Goal: Transaction & Acquisition: Purchase product/service

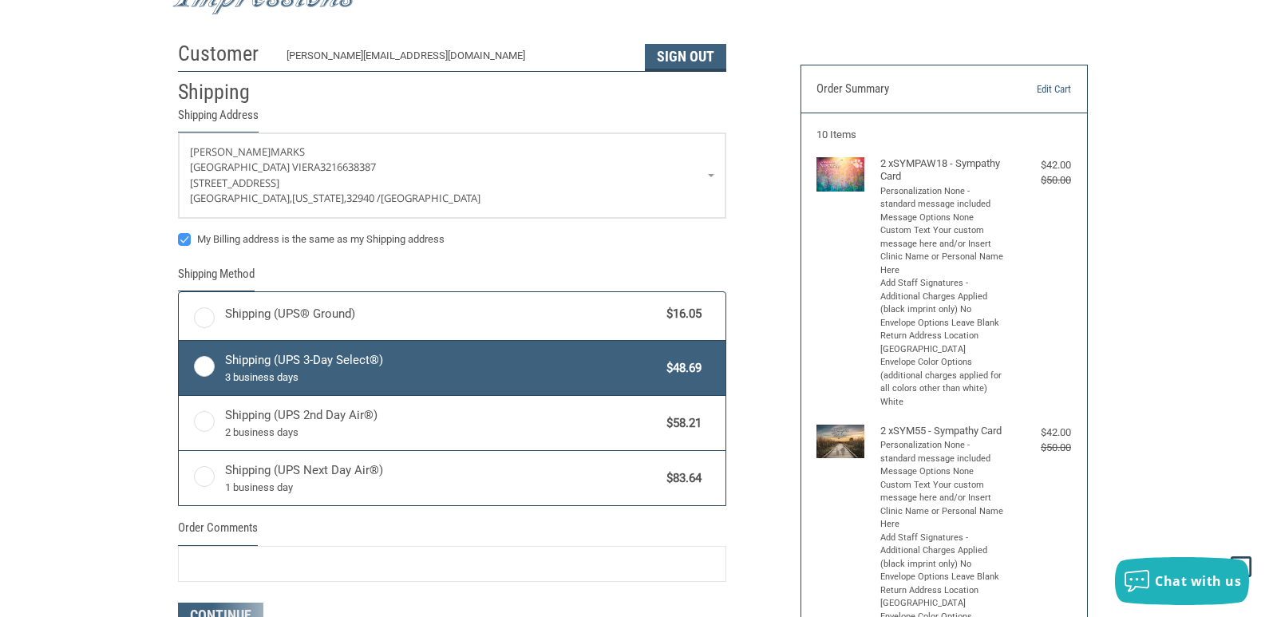
scroll to position [103, 0]
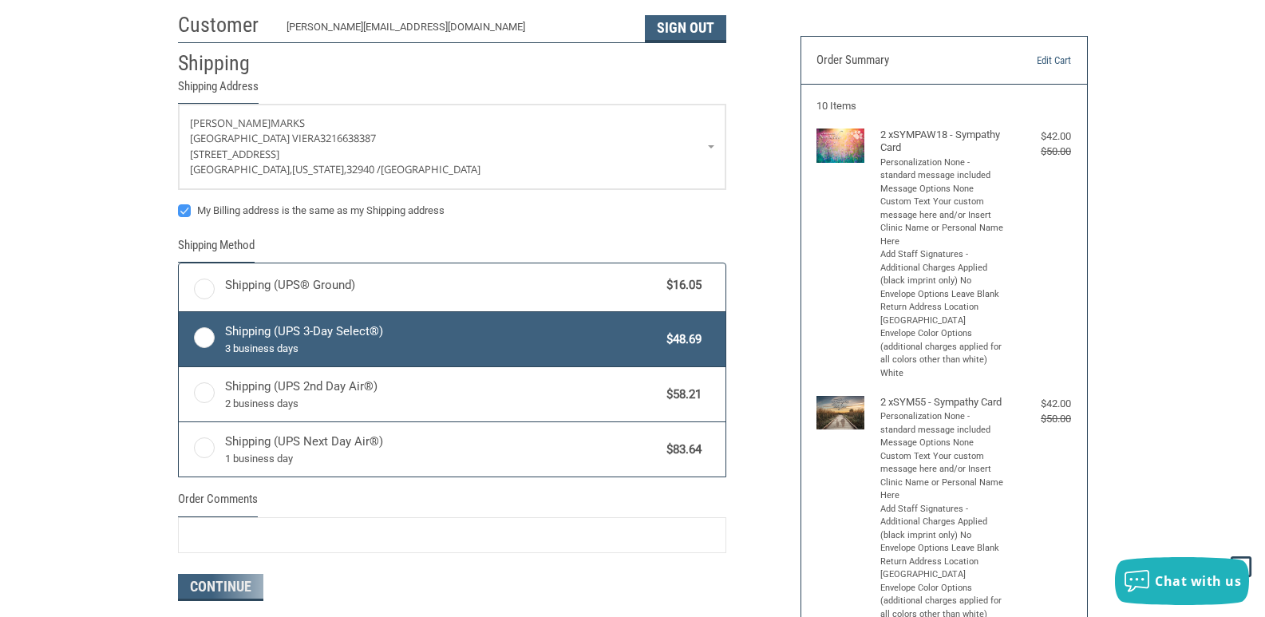
radio input "true"
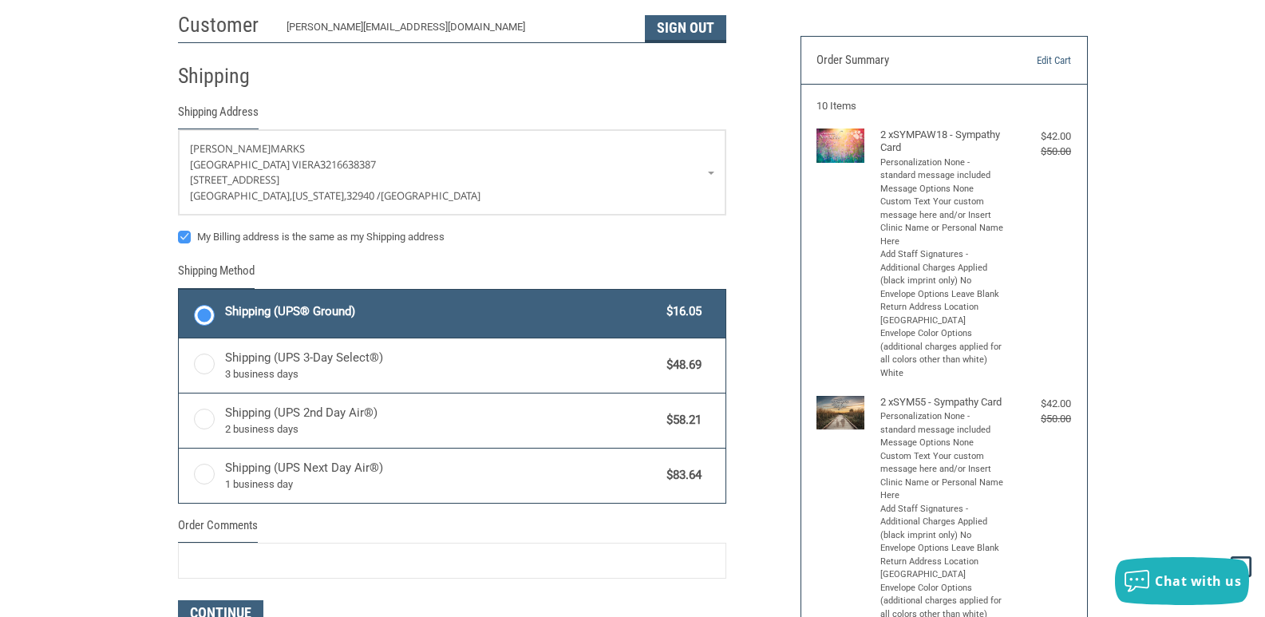
click at [191, 311] on label "Shipping (UPS® Ground) $16.05" at bounding box center [452, 314] width 547 height 48
click at [180, 292] on input "Shipping (UPS® Ground) $16.05" at bounding box center [179, 291] width 1 height 1
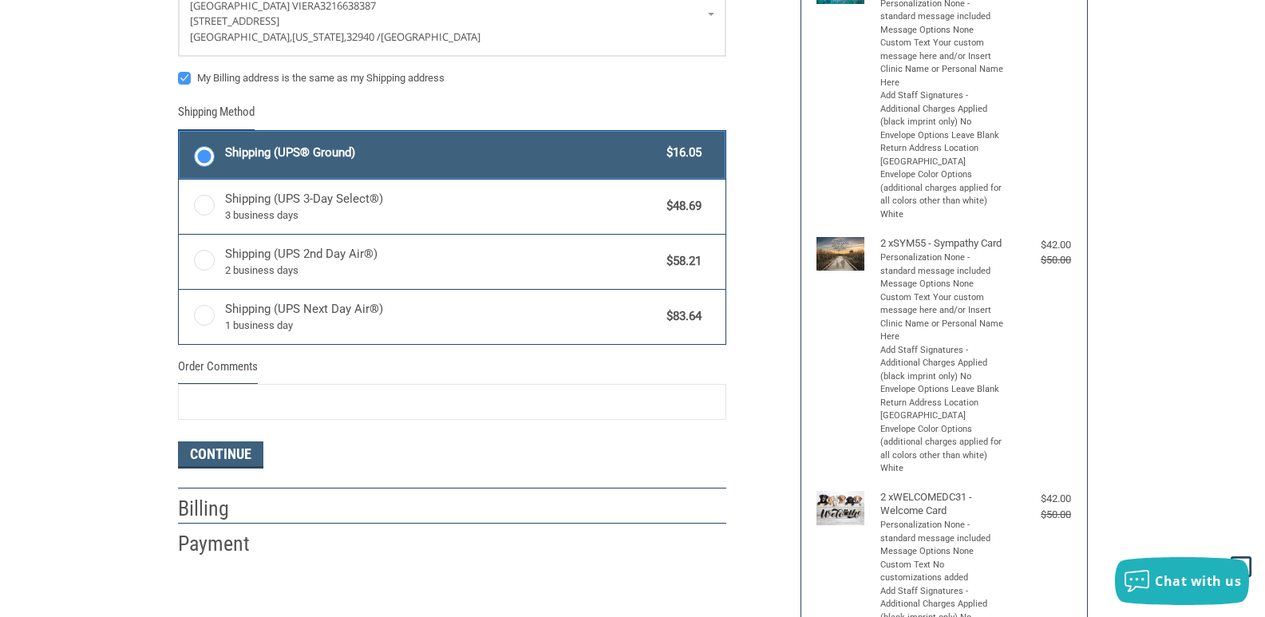
scroll to position [263, 0]
click at [214, 451] on button "Continue" at bounding box center [220, 454] width 85 height 27
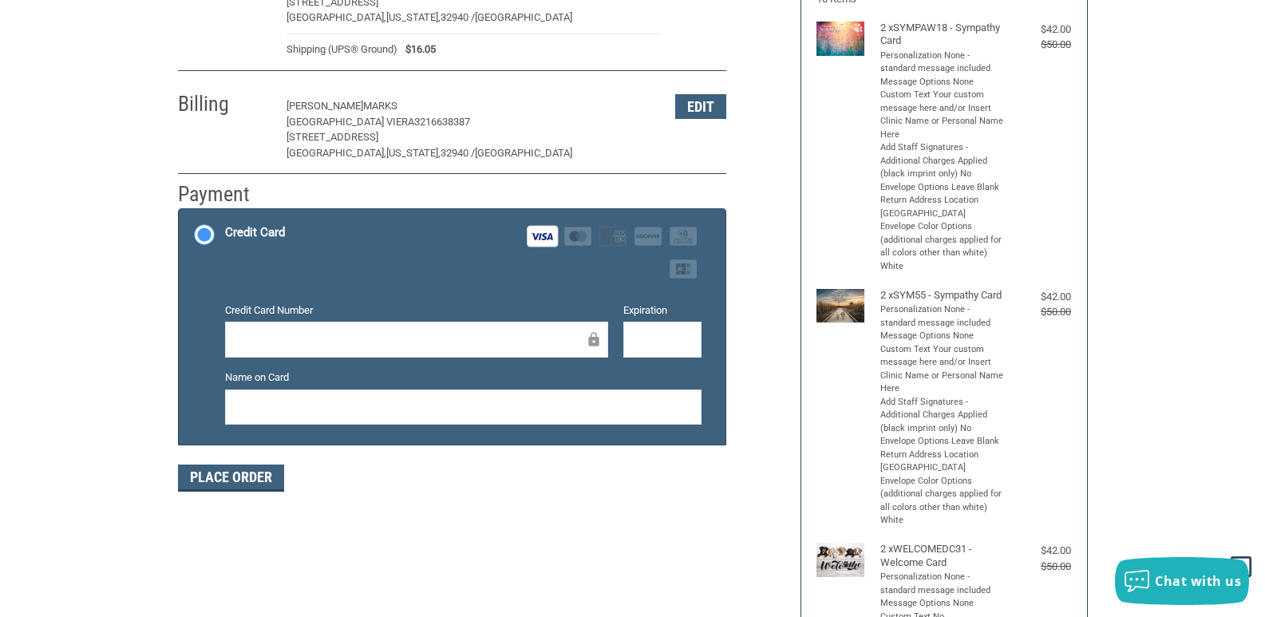
scroll to position [182, 0]
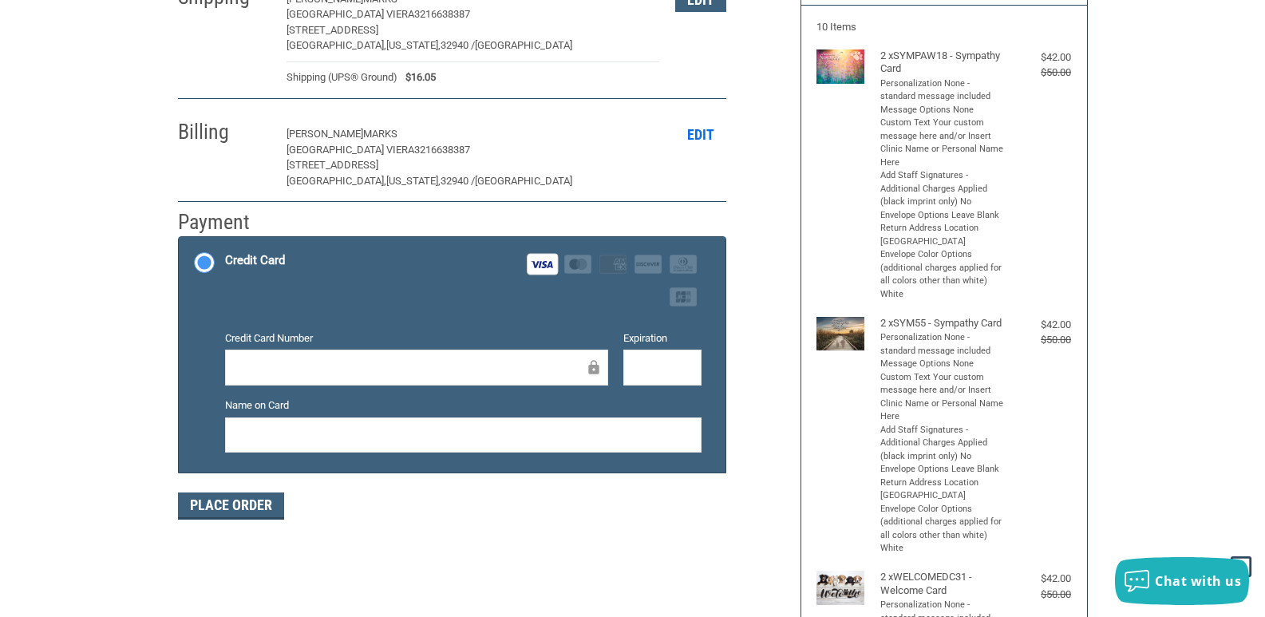
click at [703, 133] on button "Edit" at bounding box center [700, 134] width 51 height 25
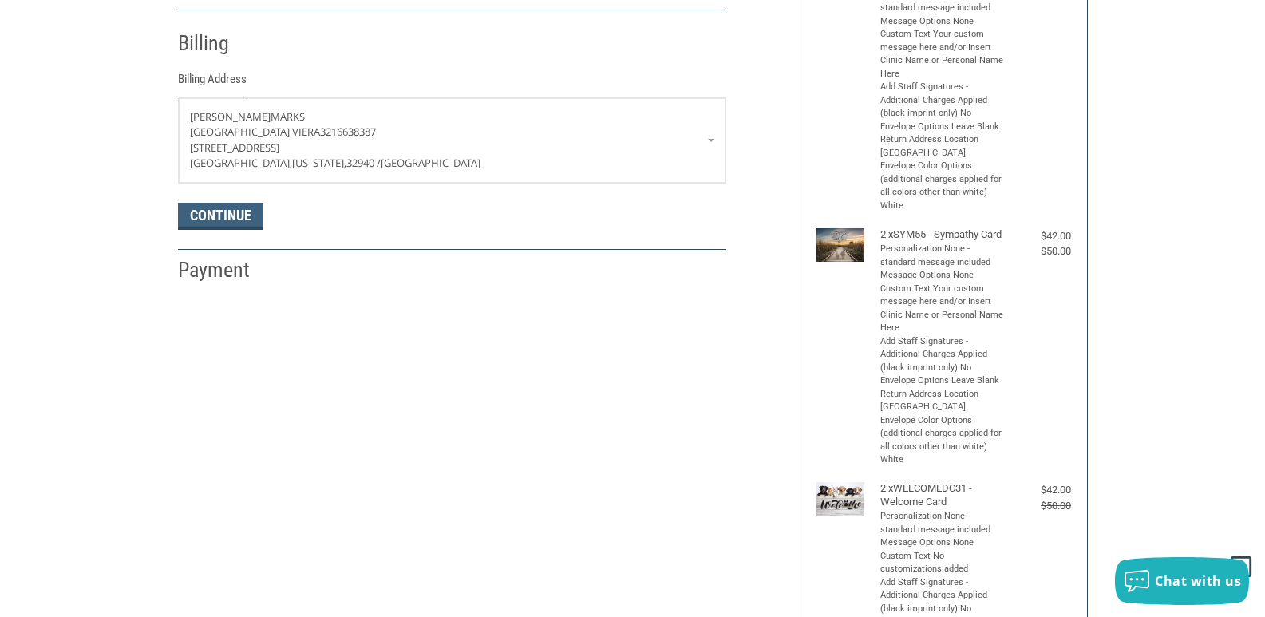
scroll to position [282, 0]
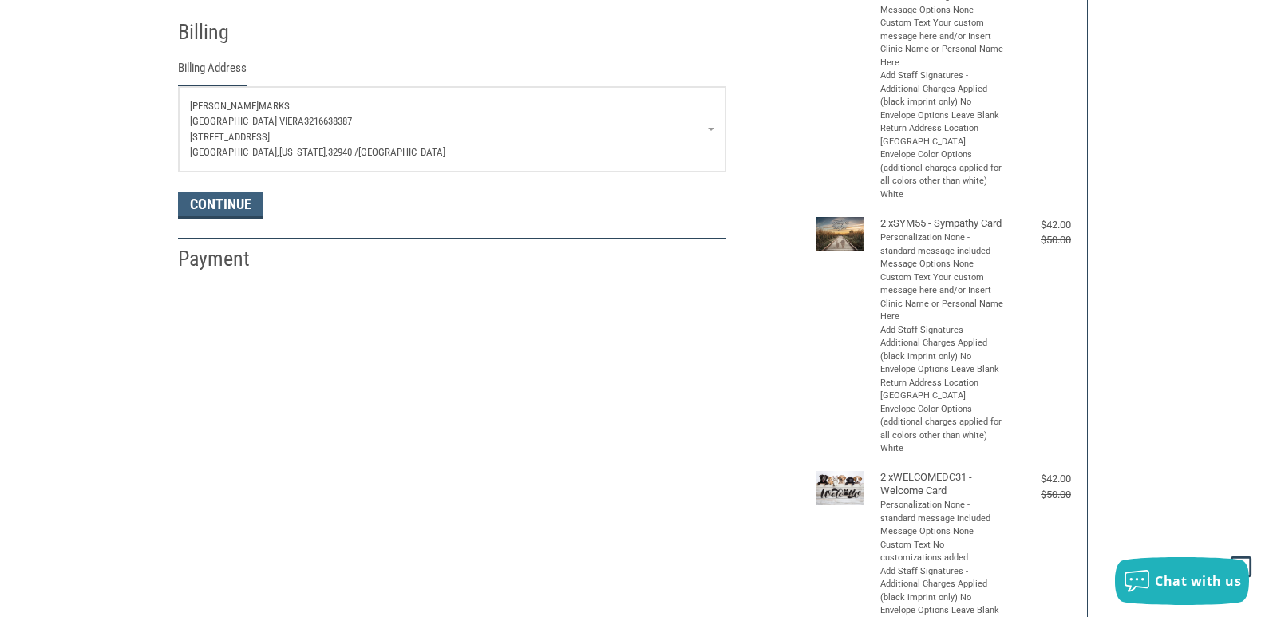
click at [701, 132] on p "[STREET_ADDRESS]" at bounding box center [452, 137] width 524 height 16
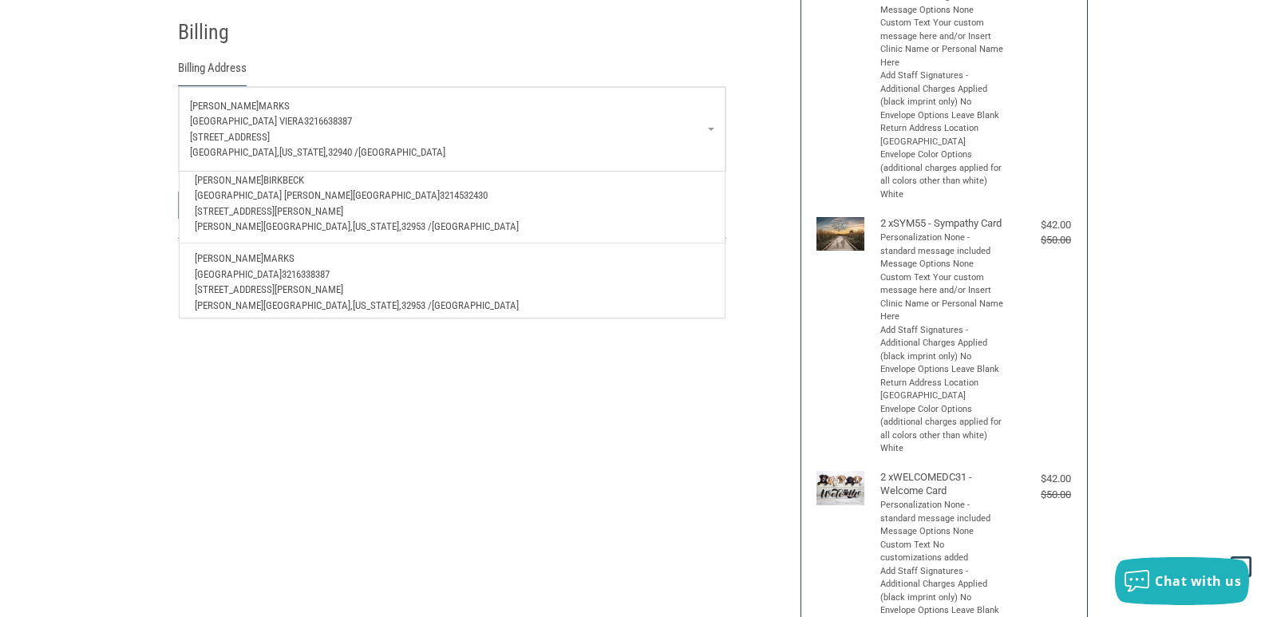
scroll to position [372, 0]
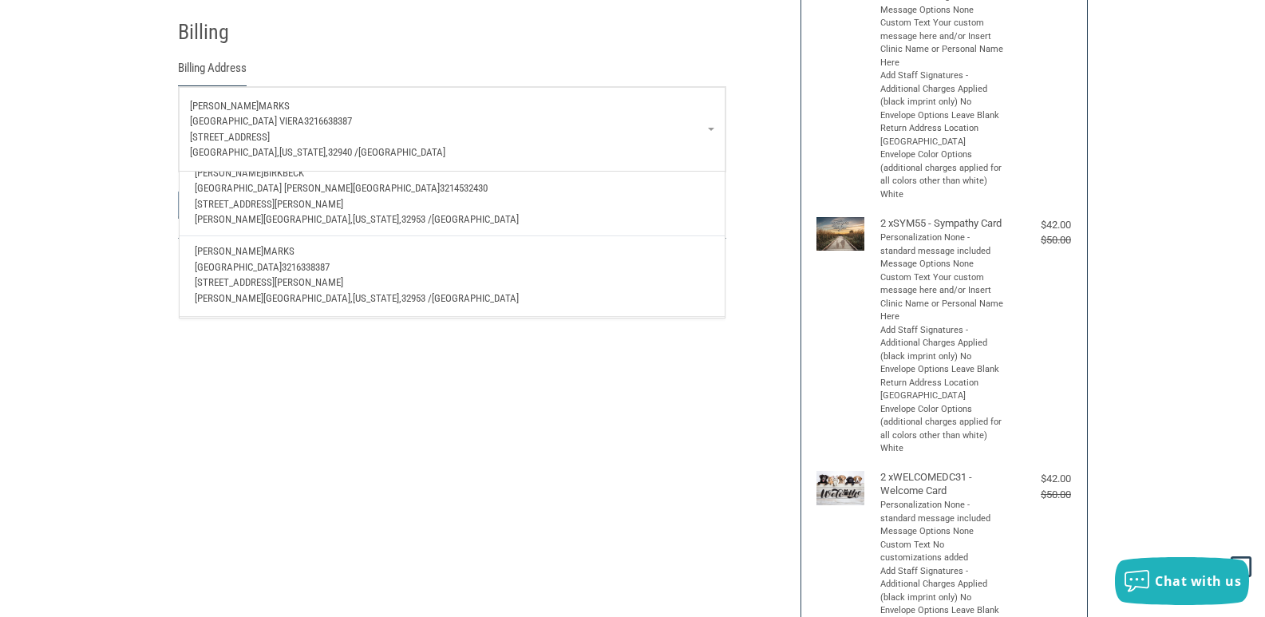
click at [405, 275] on p "[STREET_ADDRESS][PERSON_NAME]" at bounding box center [452, 283] width 514 height 16
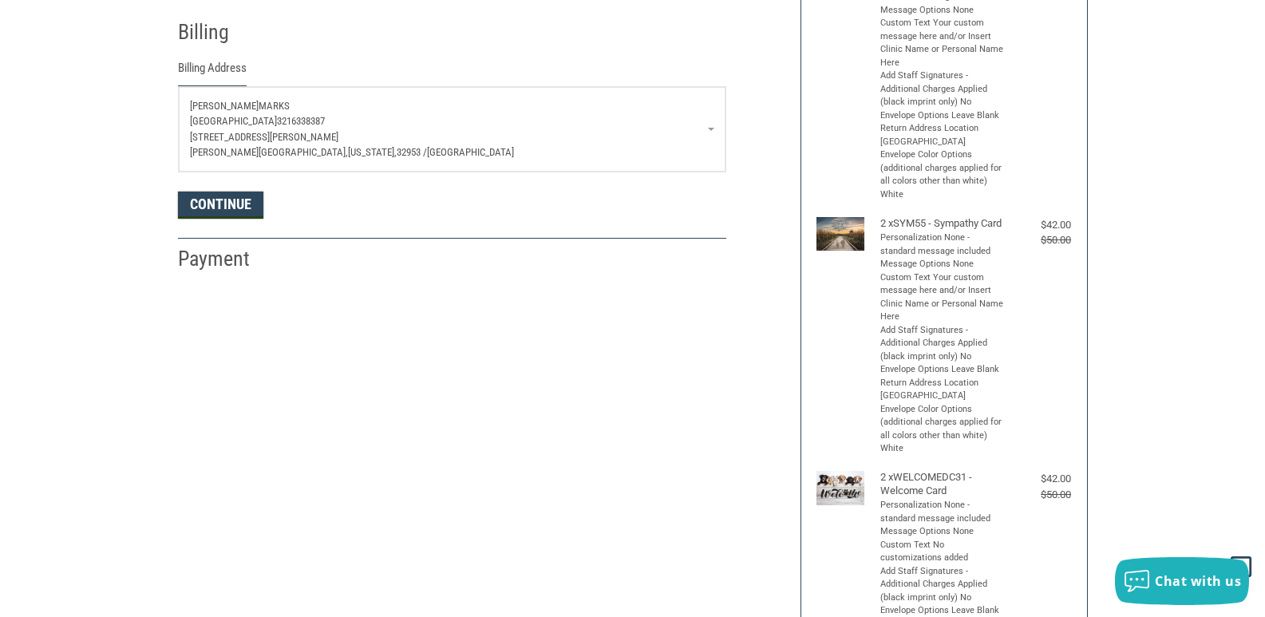
click at [247, 210] on button "Continue" at bounding box center [220, 205] width 85 height 27
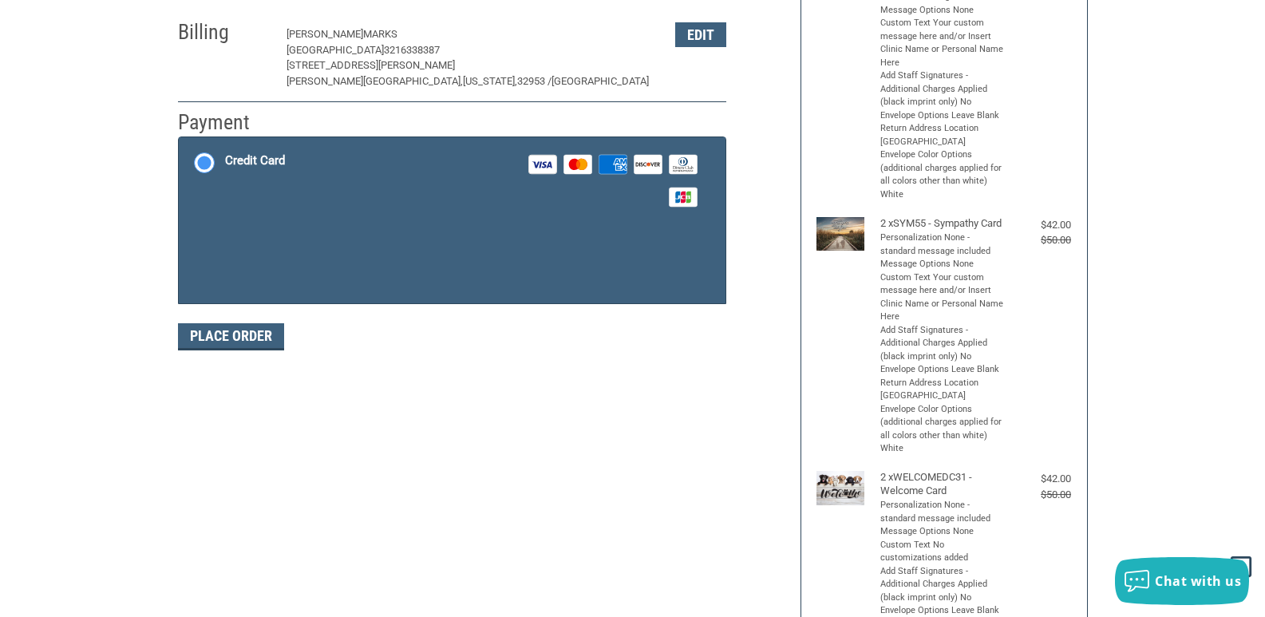
scroll to position [262, 0]
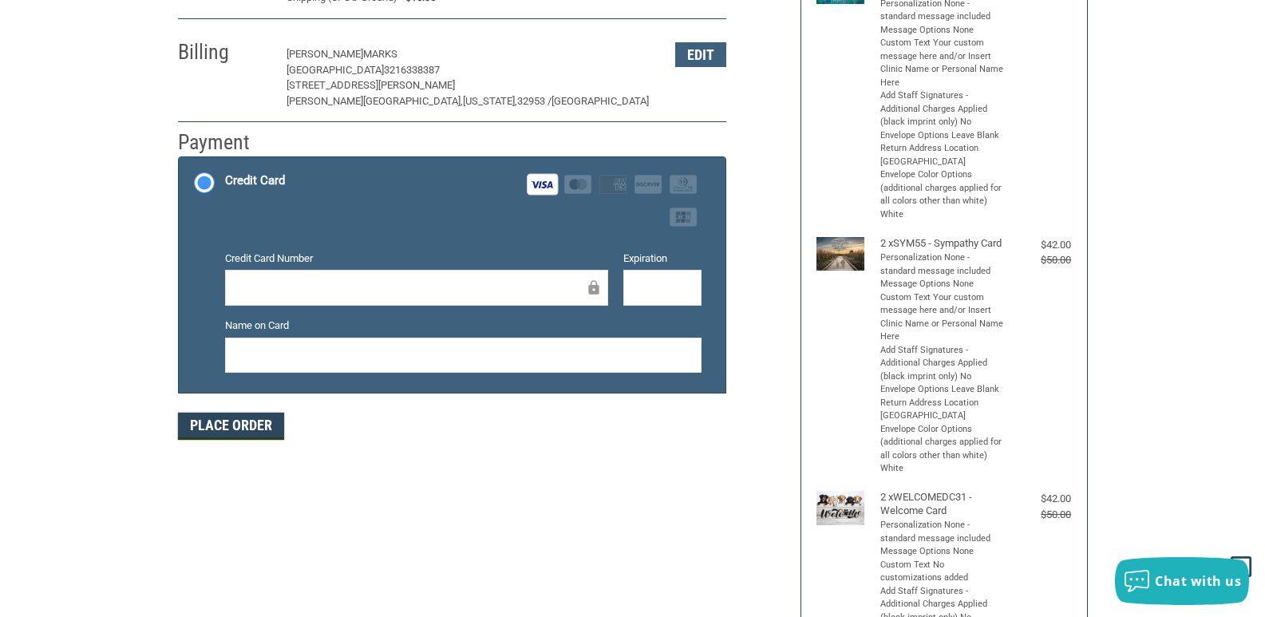
click at [261, 419] on button "Place Order" at bounding box center [231, 426] width 106 height 27
